Goal: Obtain resource: Obtain resource

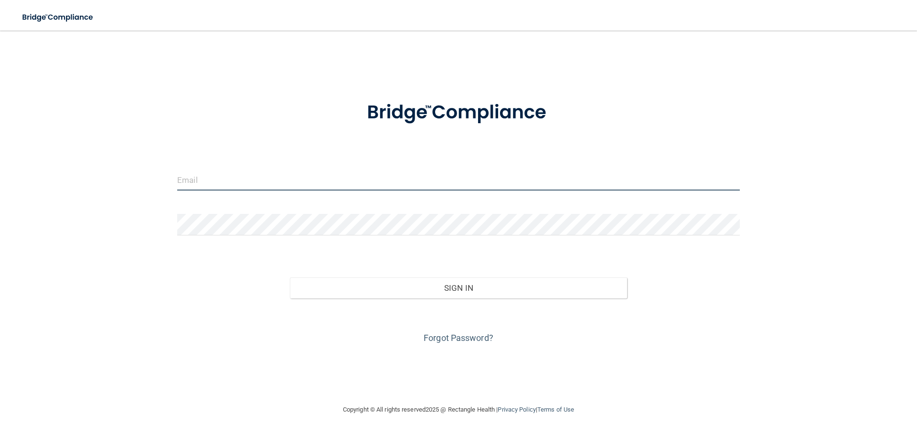
click at [223, 184] on input "email" at bounding box center [458, 179] width 562 height 21
type input "[EMAIL_ADDRESS][DOMAIN_NAME]"
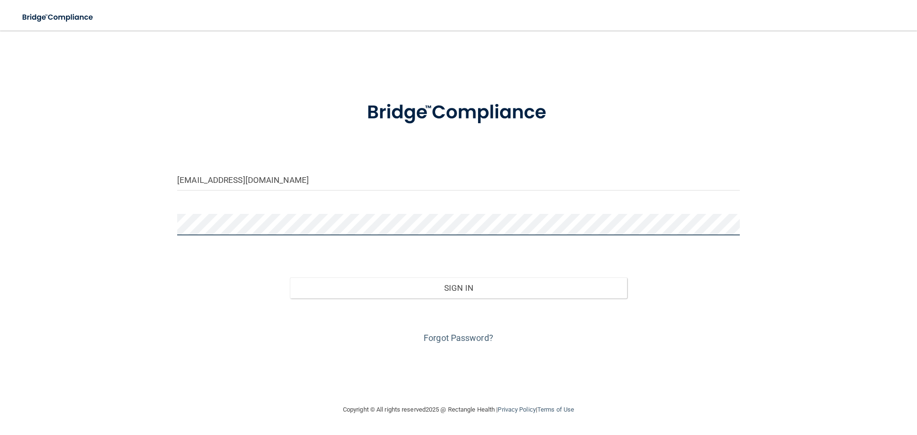
click at [290, 277] on button "Sign In" at bounding box center [458, 287] width 337 height 21
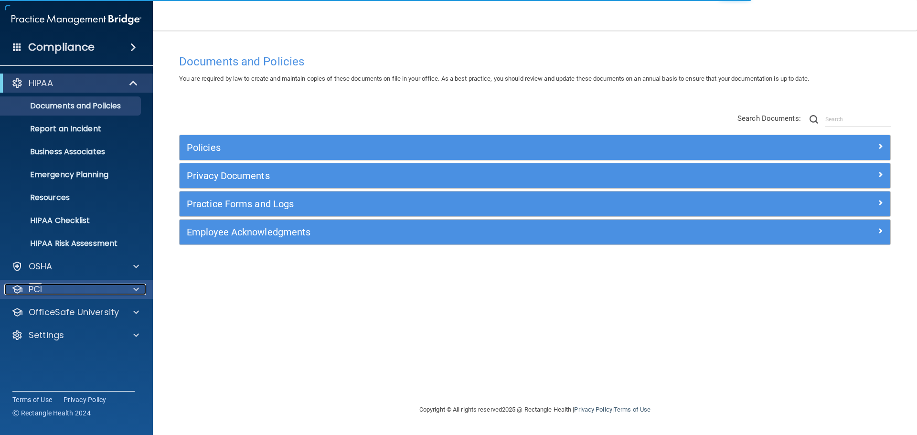
click at [57, 291] on div "PCI" at bounding box center [63, 289] width 118 height 11
click at [60, 290] on div "PCI" at bounding box center [63, 289] width 118 height 11
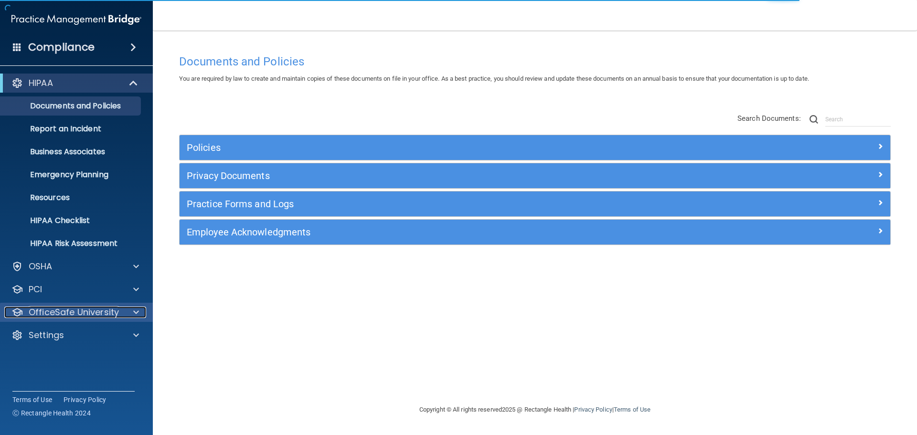
click at [77, 315] on p "OfficeSafe University" at bounding box center [74, 311] width 90 height 11
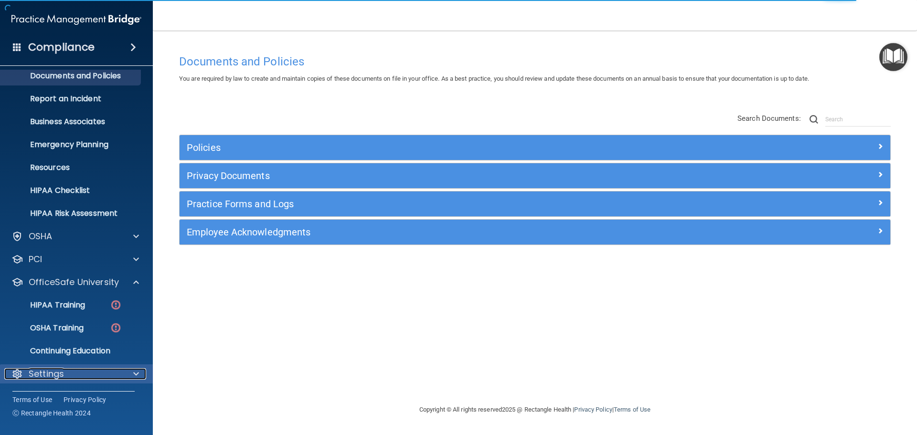
click at [63, 375] on p "Settings" at bounding box center [46, 373] width 35 height 11
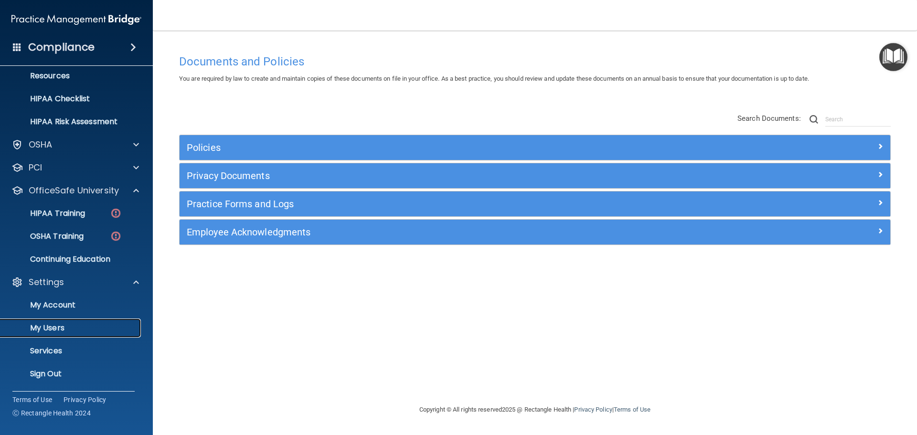
click at [73, 329] on p "My Users" at bounding box center [71, 328] width 130 height 10
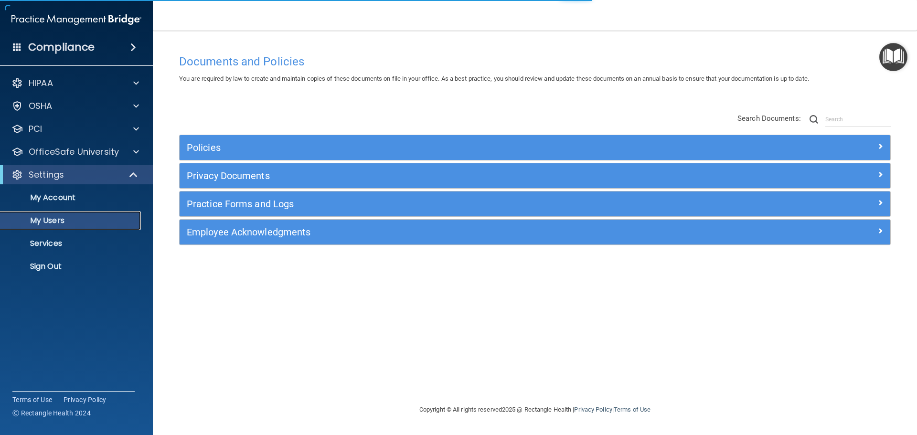
select select "20"
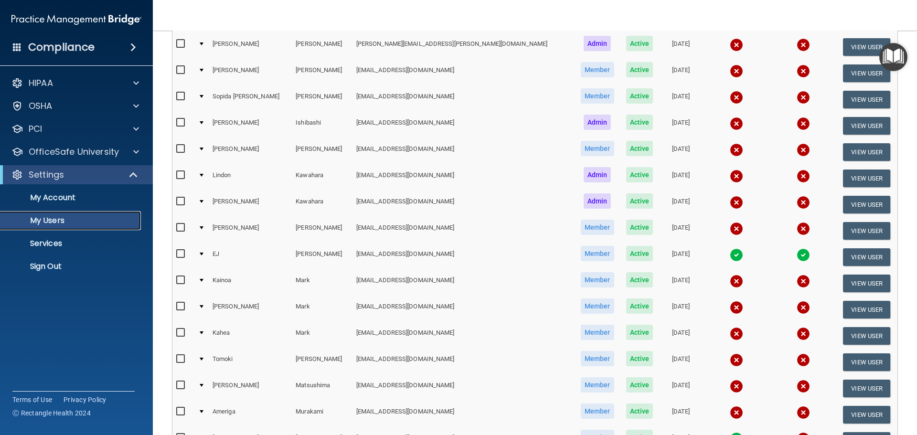
scroll to position [355, 0]
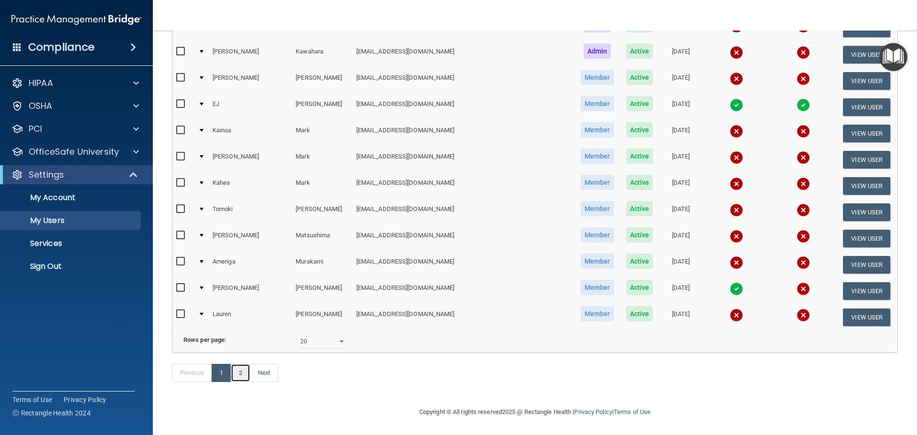
click at [243, 373] on link "2" at bounding box center [241, 373] width 20 height 18
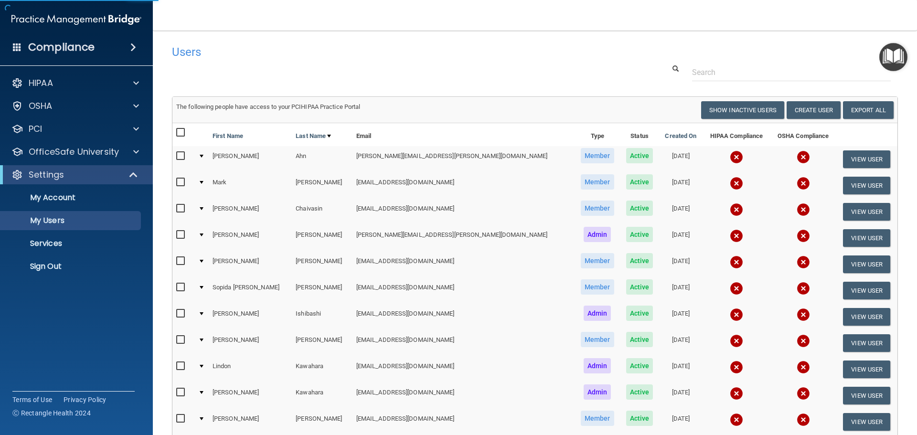
select select "20"
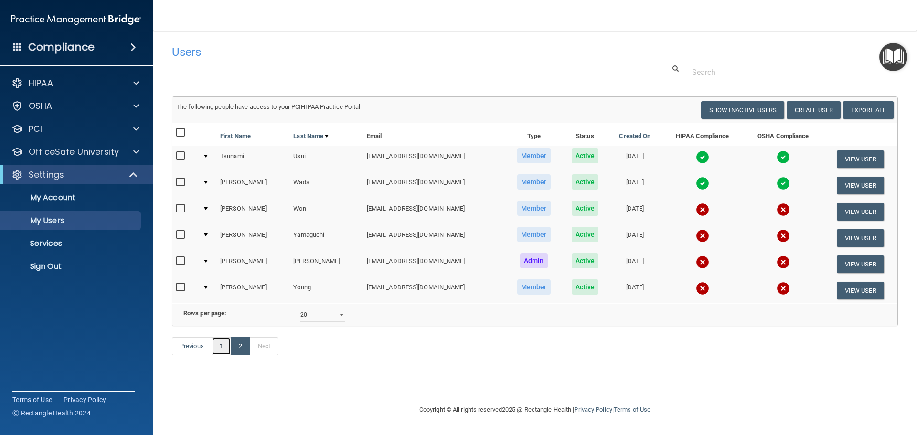
click at [218, 355] on link "1" at bounding box center [221, 346] width 20 height 18
select select "20"
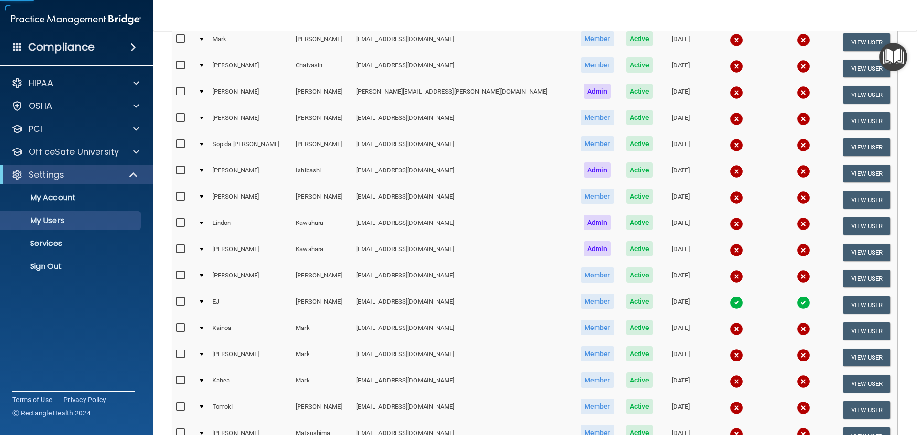
scroll to position [286, 0]
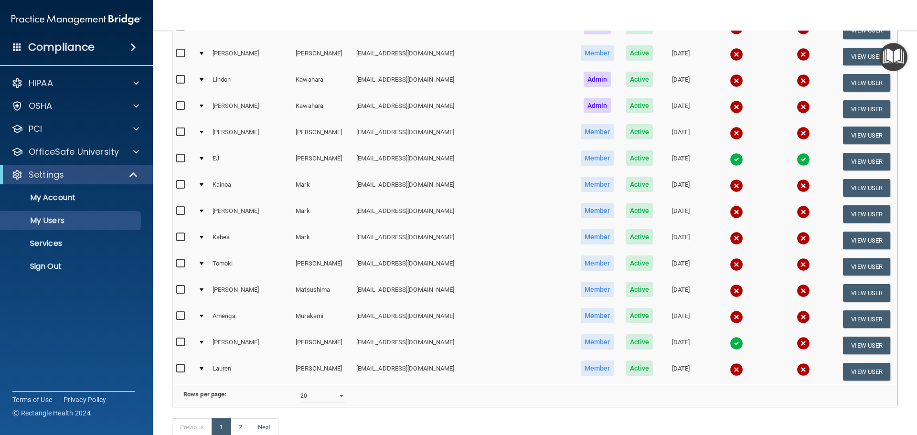
click at [729, 158] on img at bounding box center [735, 159] width 13 height 13
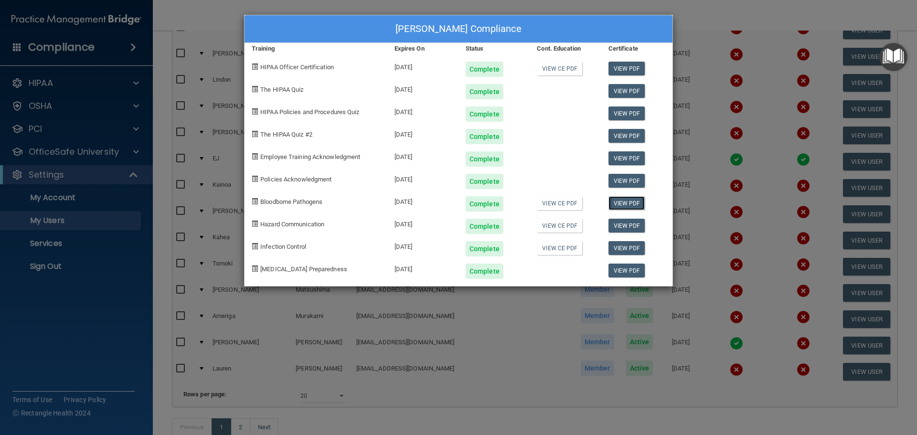
click at [624, 203] on link "View PDF" at bounding box center [626, 203] width 37 height 14
click at [627, 221] on link "View PDF" at bounding box center [626, 226] width 37 height 14
click at [622, 246] on link "View PDF" at bounding box center [626, 248] width 37 height 14
click at [629, 271] on link "View PDF" at bounding box center [626, 270] width 37 height 14
click at [627, 177] on link "View PDF" at bounding box center [626, 181] width 37 height 14
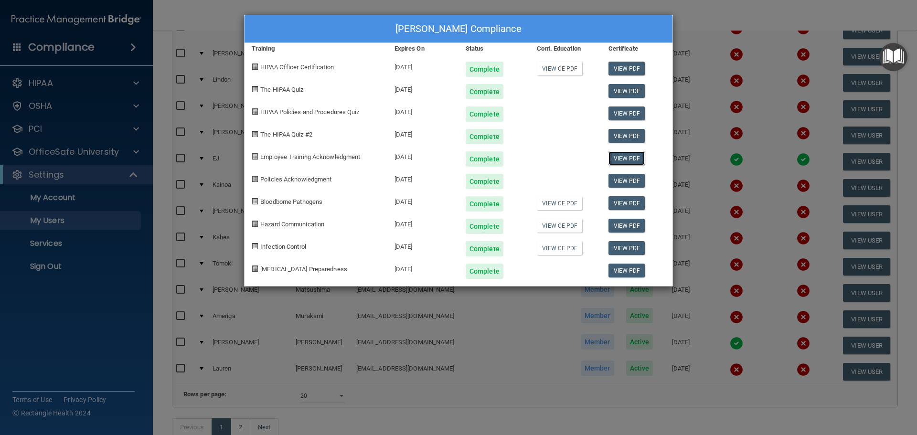
click at [627, 157] on link "View PDF" at bounding box center [626, 158] width 37 height 14
click at [617, 69] on link "View PDF" at bounding box center [626, 69] width 37 height 14
click at [632, 67] on link "View PDF" at bounding box center [626, 69] width 37 height 14
click at [629, 154] on link "View PDF" at bounding box center [626, 158] width 37 height 14
click at [631, 180] on link "View PDF" at bounding box center [626, 181] width 37 height 14
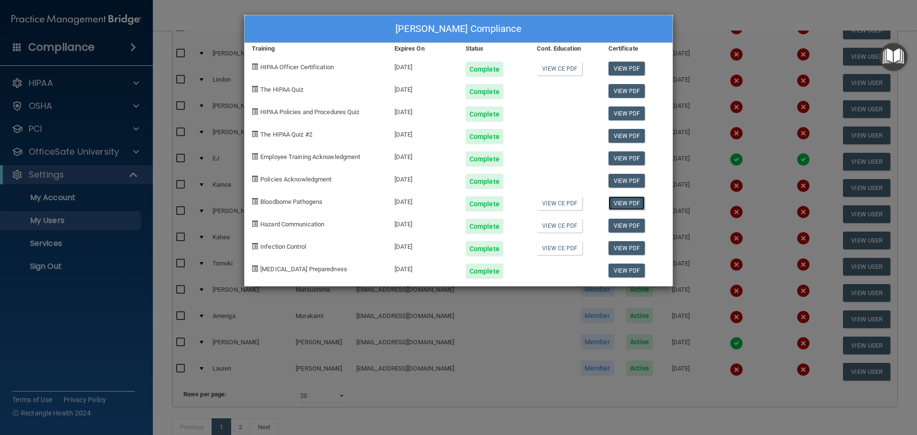
click at [631, 201] on link "View PDF" at bounding box center [626, 203] width 37 height 14
click at [625, 223] on link "View PDF" at bounding box center [626, 226] width 37 height 14
click at [630, 247] on link "View PDF" at bounding box center [626, 248] width 37 height 14
click at [630, 267] on link "View PDF" at bounding box center [626, 270] width 37 height 14
